Goal: Task Accomplishment & Management: Manage account settings

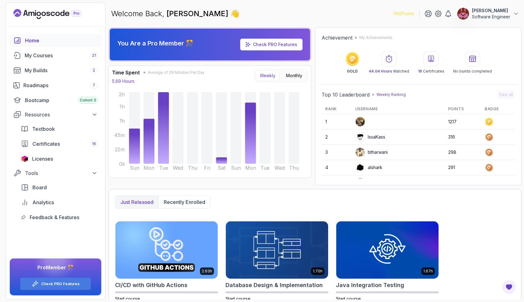
click at [489, 17] on p "Software Engineer" at bounding box center [491, 17] width 38 height 6
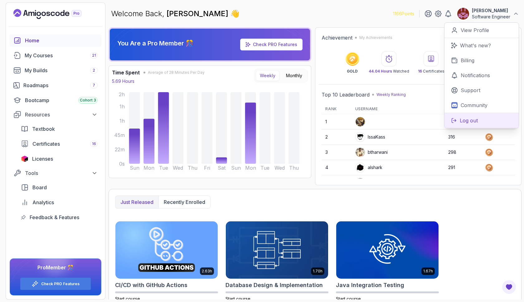
click at [458, 118] on button "Log out" at bounding box center [481, 120] width 74 height 15
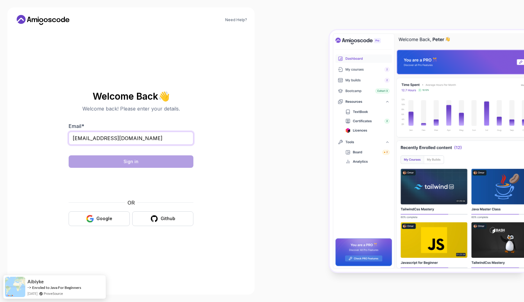
type input "kakarlakalpana99@gmail.com"
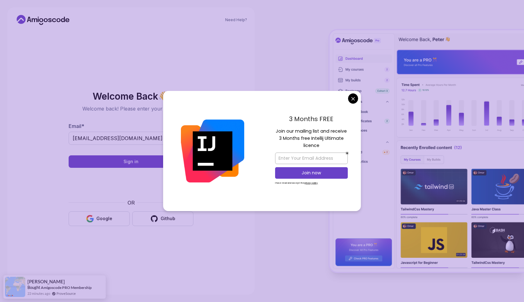
click at [353, 98] on body "Need Help? Welcome Back 👋 Welcome back! Please enter your details. Email * kaka…" at bounding box center [262, 151] width 524 height 302
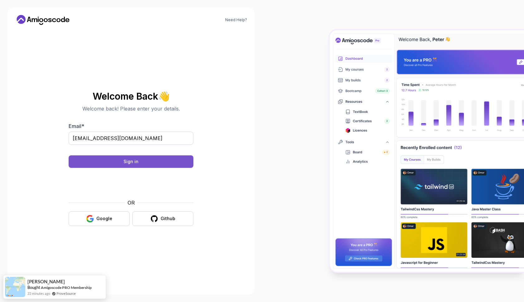
click at [152, 166] on button "Sign in" at bounding box center [131, 162] width 125 height 12
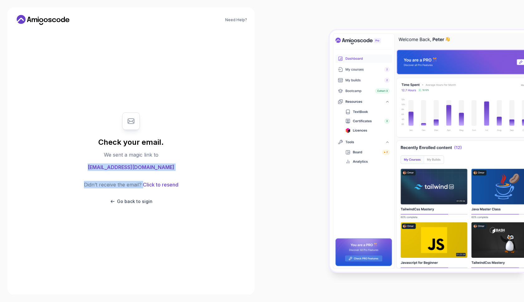
drag, startPoint x: 92, startPoint y: 167, endPoint x: 192, endPoint y: 166, distance: 100.4
click at [192, 166] on div "Check your email. We sent a magic link to kakarlakalpana99@gmail.com Didn’t rec…" at bounding box center [131, 158] width 125 height 105
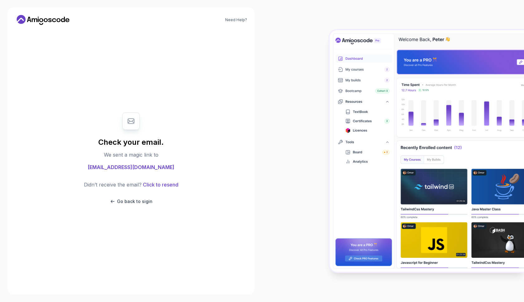
click at [192, 166] on div "Check your email. We sent a magic link to kakarlakalpana99@gmail.com Didn’t rec…" at bounding box center [131, 158] width 125 height 105
